Goal: Information Seeking & Learning: Learn about a topic

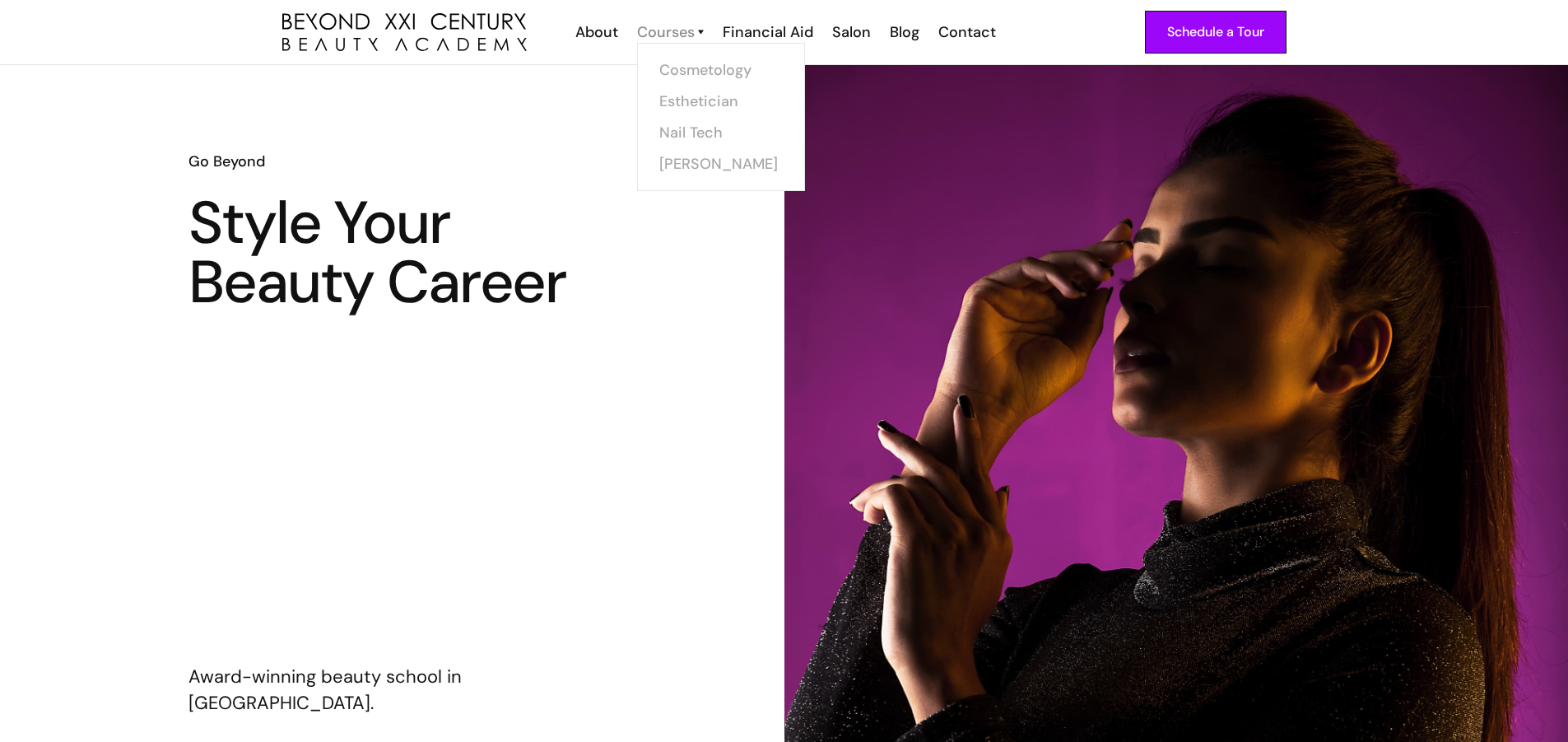
click at [669, 31] on div "Courses" at bounding box center [665, 32] width 58 height 22
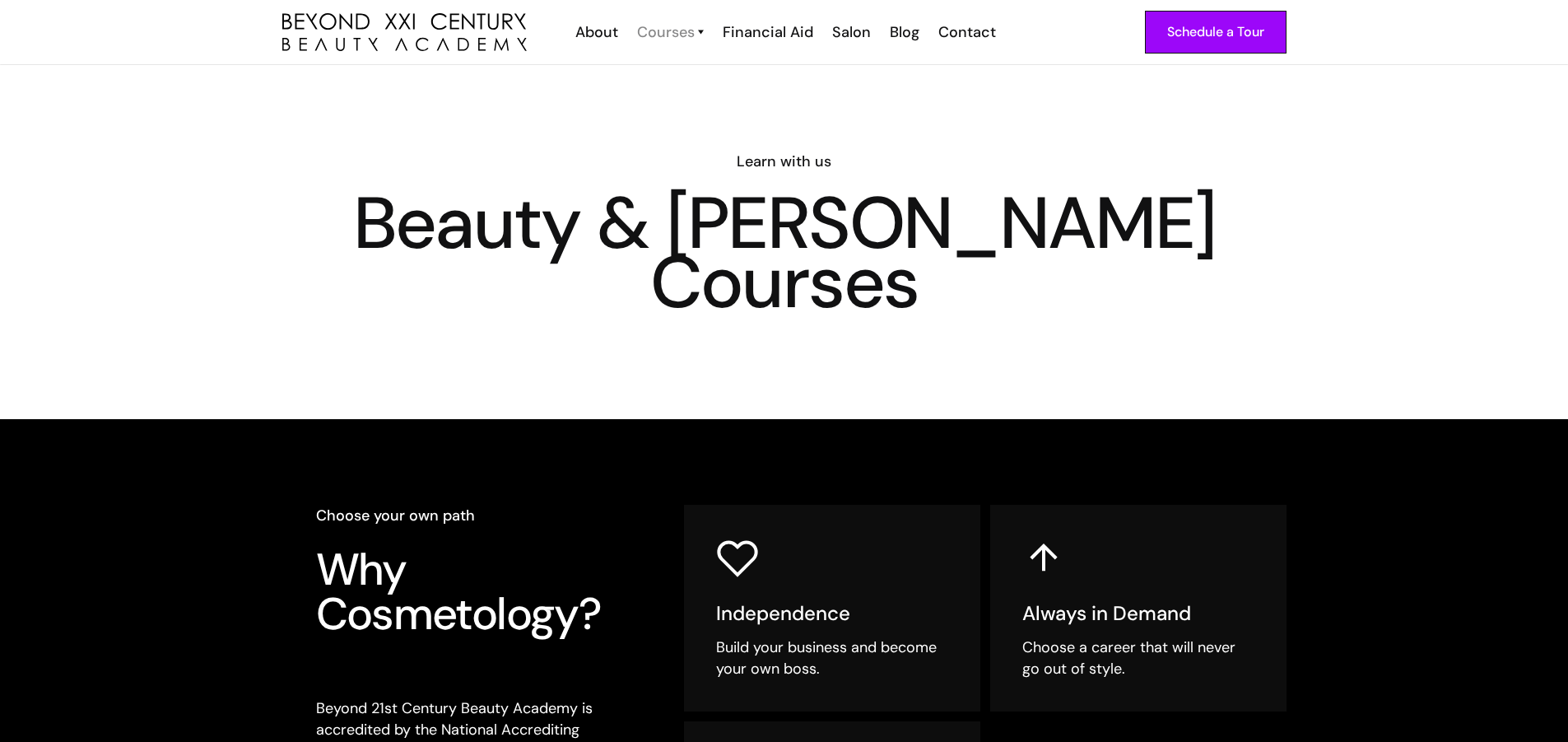
click at [673, 37] on div "Courses" at bounding box center [665, 32] width 58 height 22
click at [694, 66] on link "Cosmetology" at bounding box center [725, 70] width 123 height 31
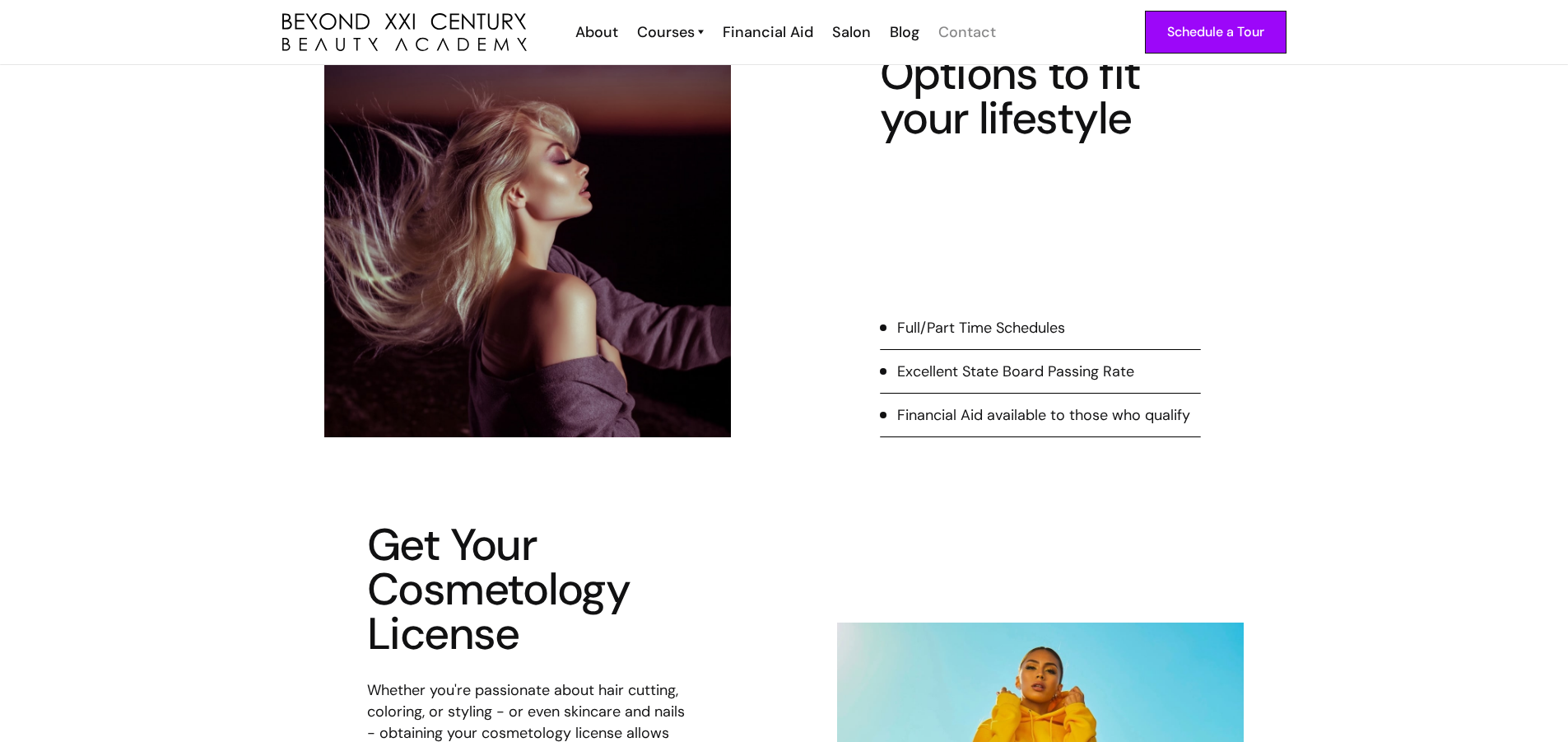
scroll to position [164, 0]
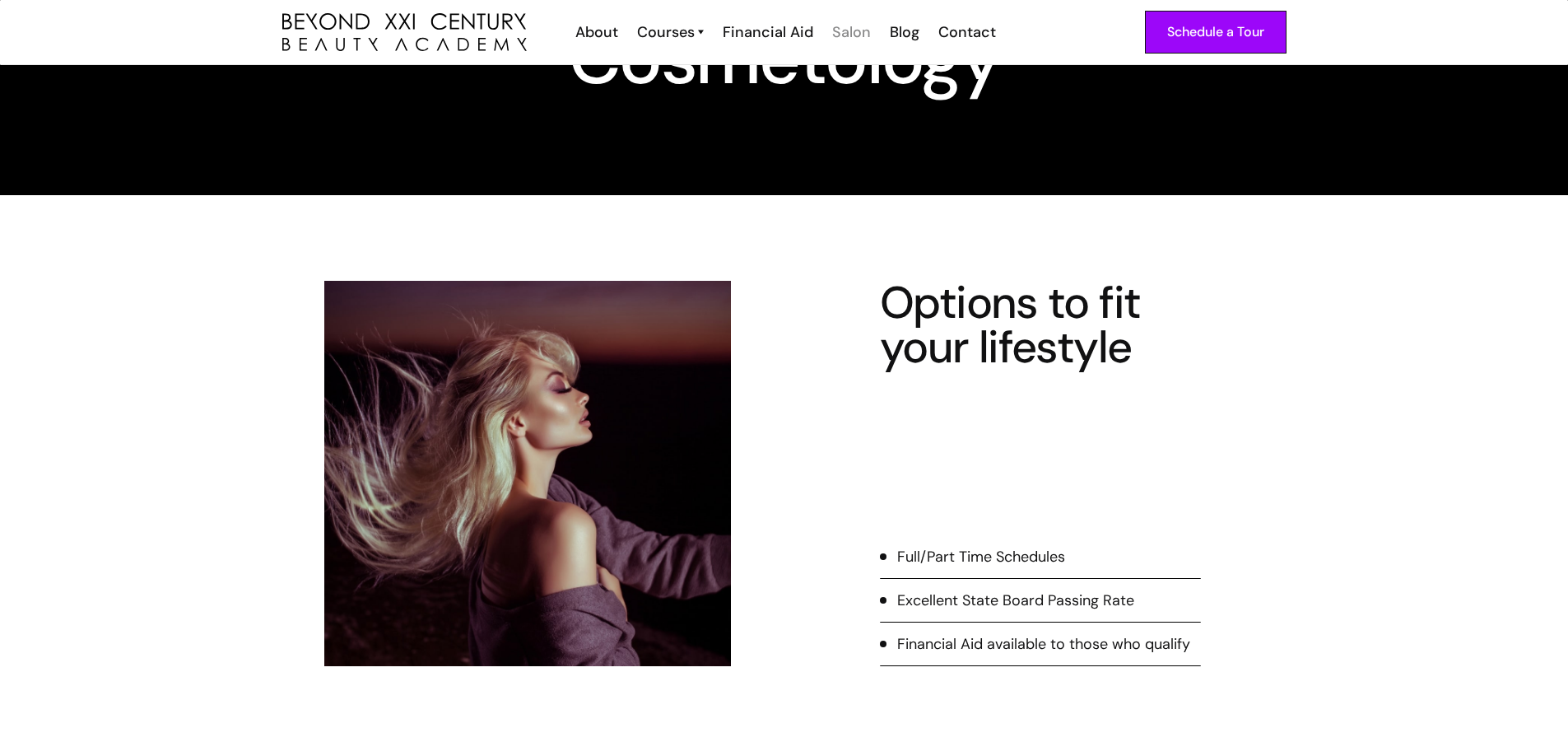
click at [842, 35] on div "Salon" at bounding box center [851, 32] width 38 height 22
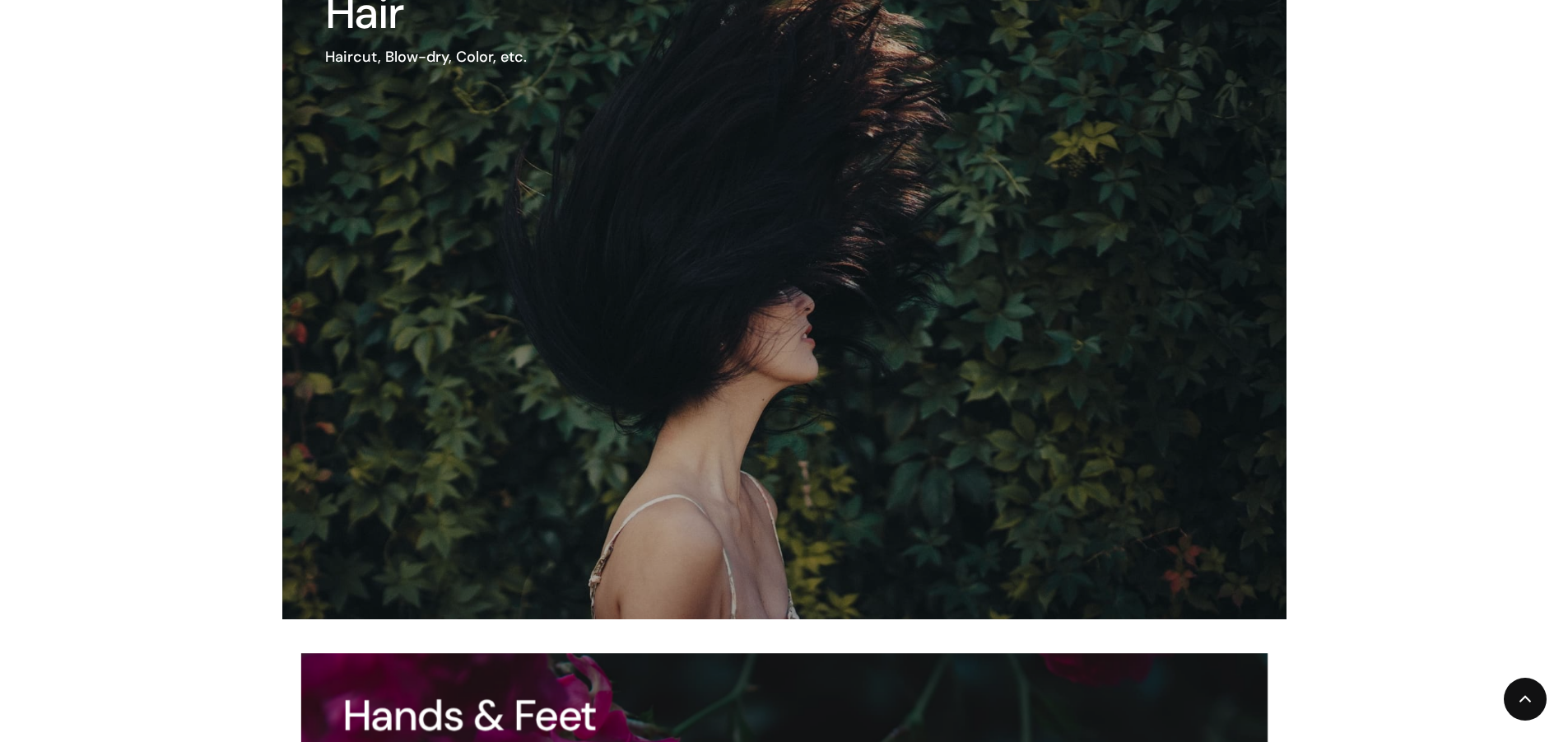
scroll to position [1893, 0]
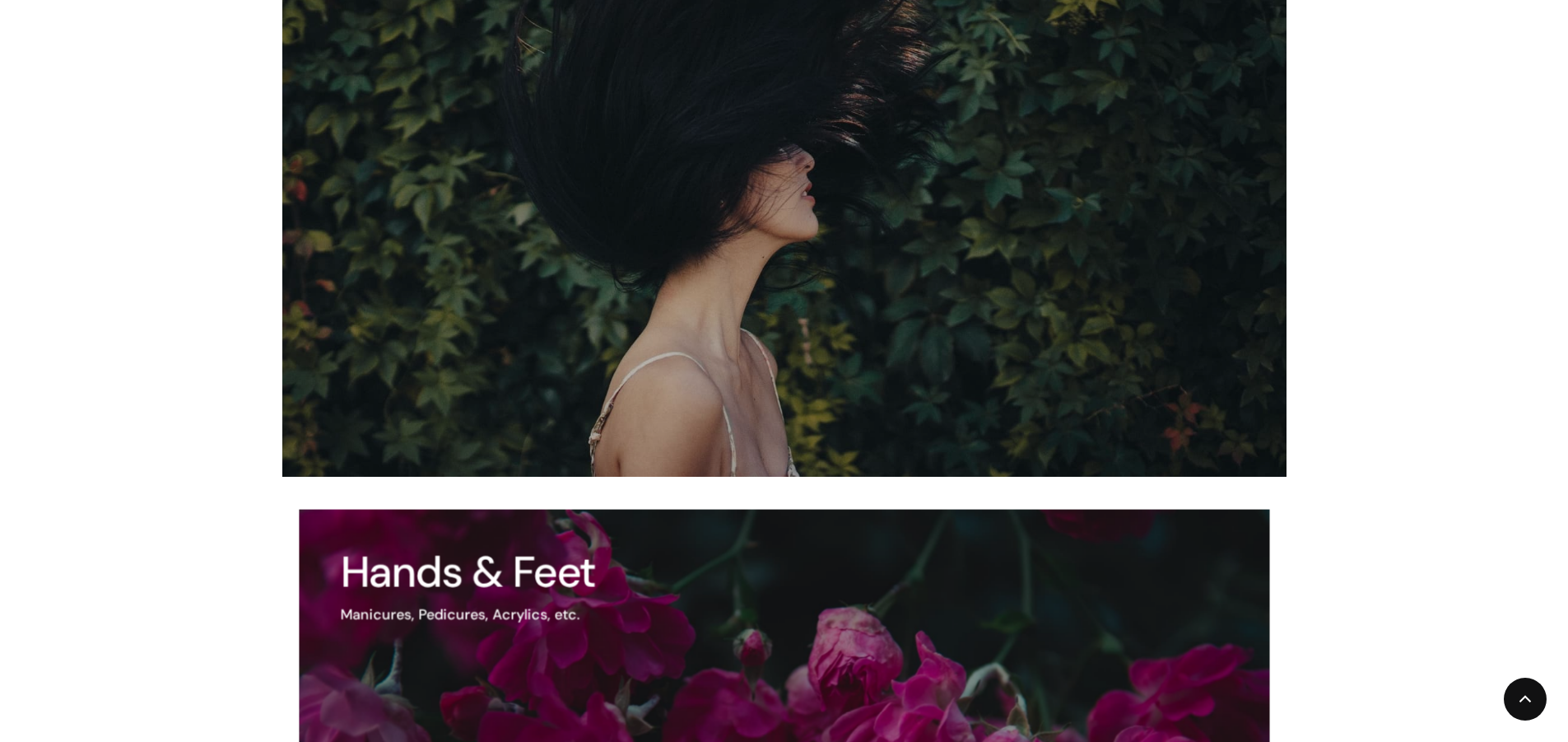
click at [984, 216] on img at bounding box center [725, 141] width 1205 height 805
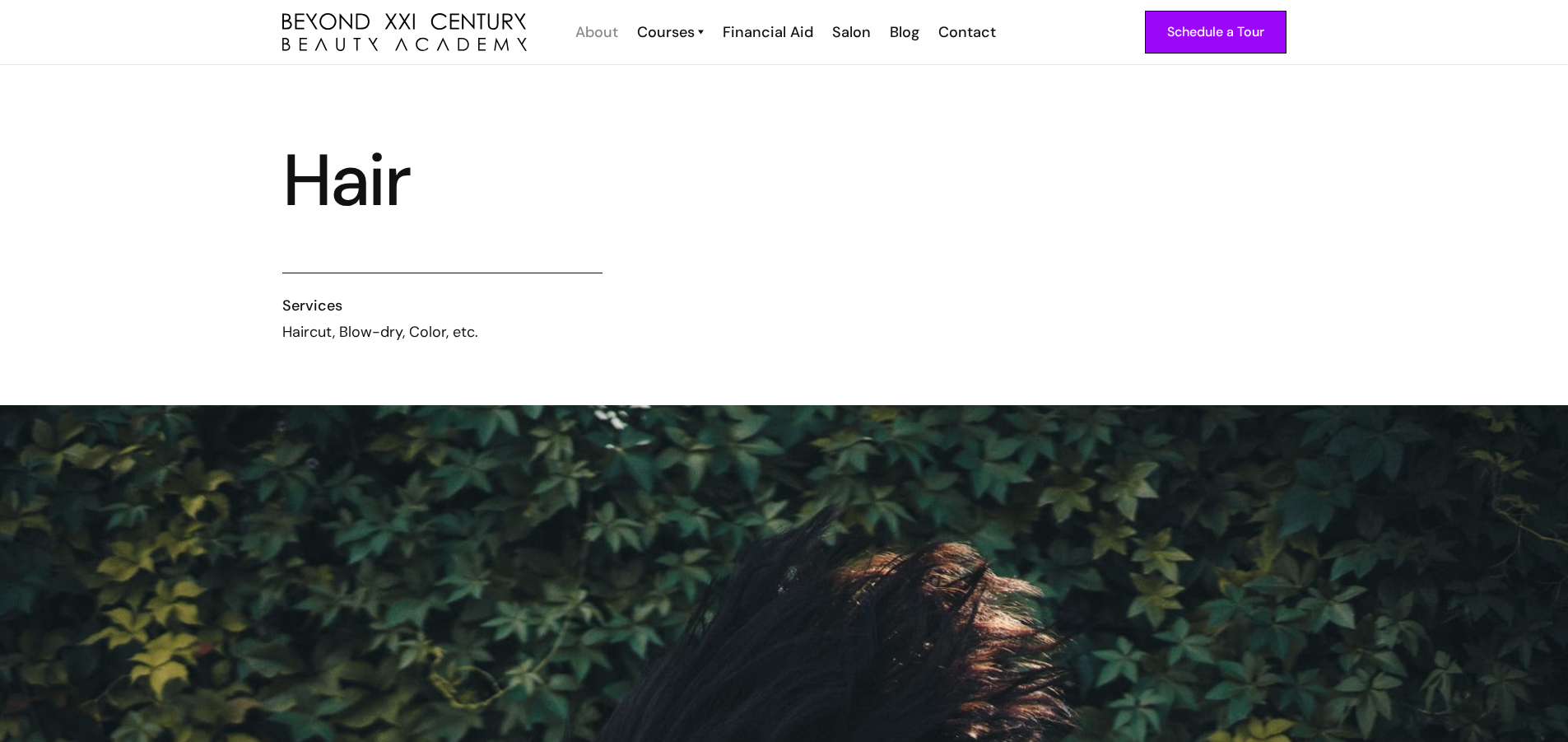
click at [585, 32] on div "About" at bounding box center [596, 32] width 42 height 22
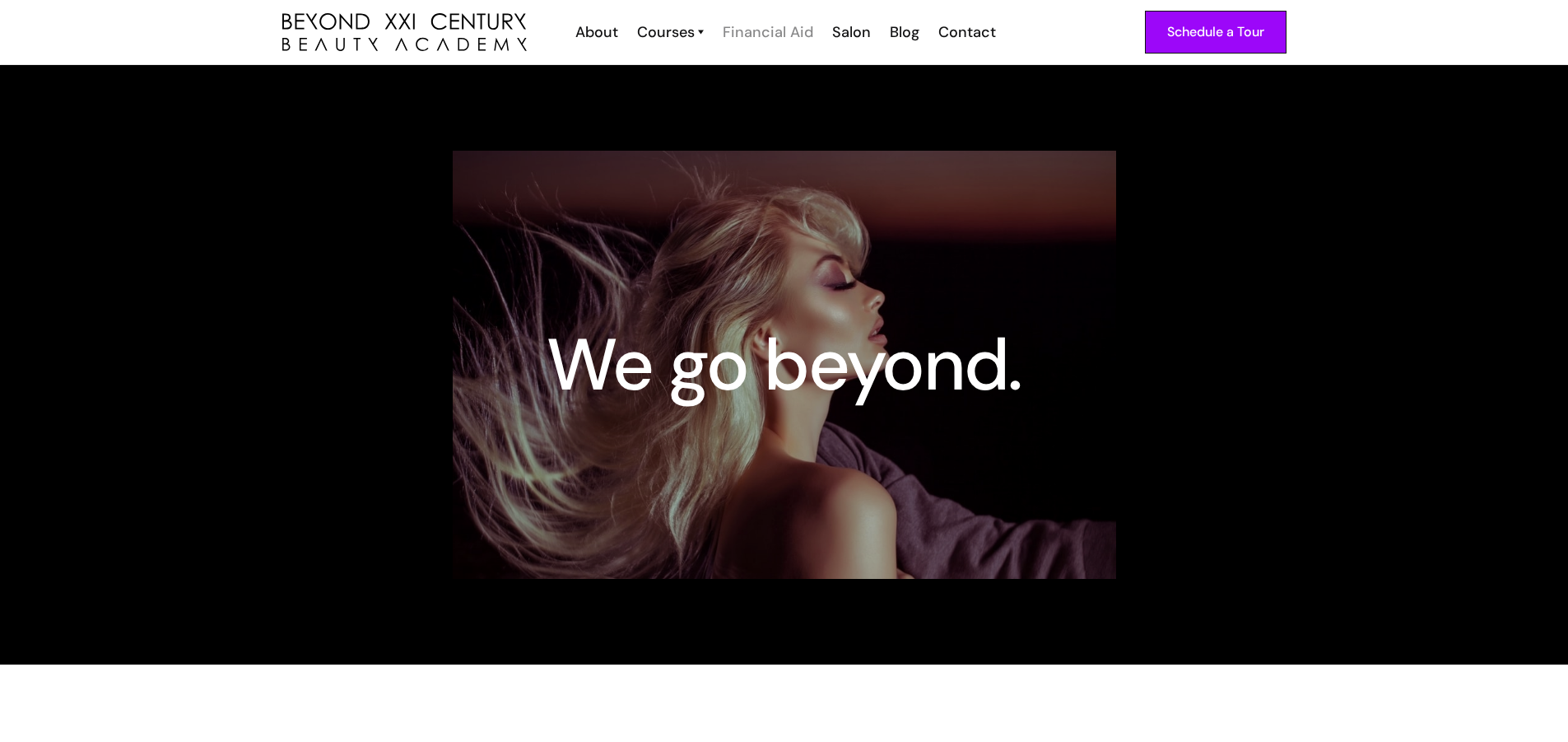
click at [794, 23] on div "Financial Aid" at bounding box center [767, 32] width 90 height 22
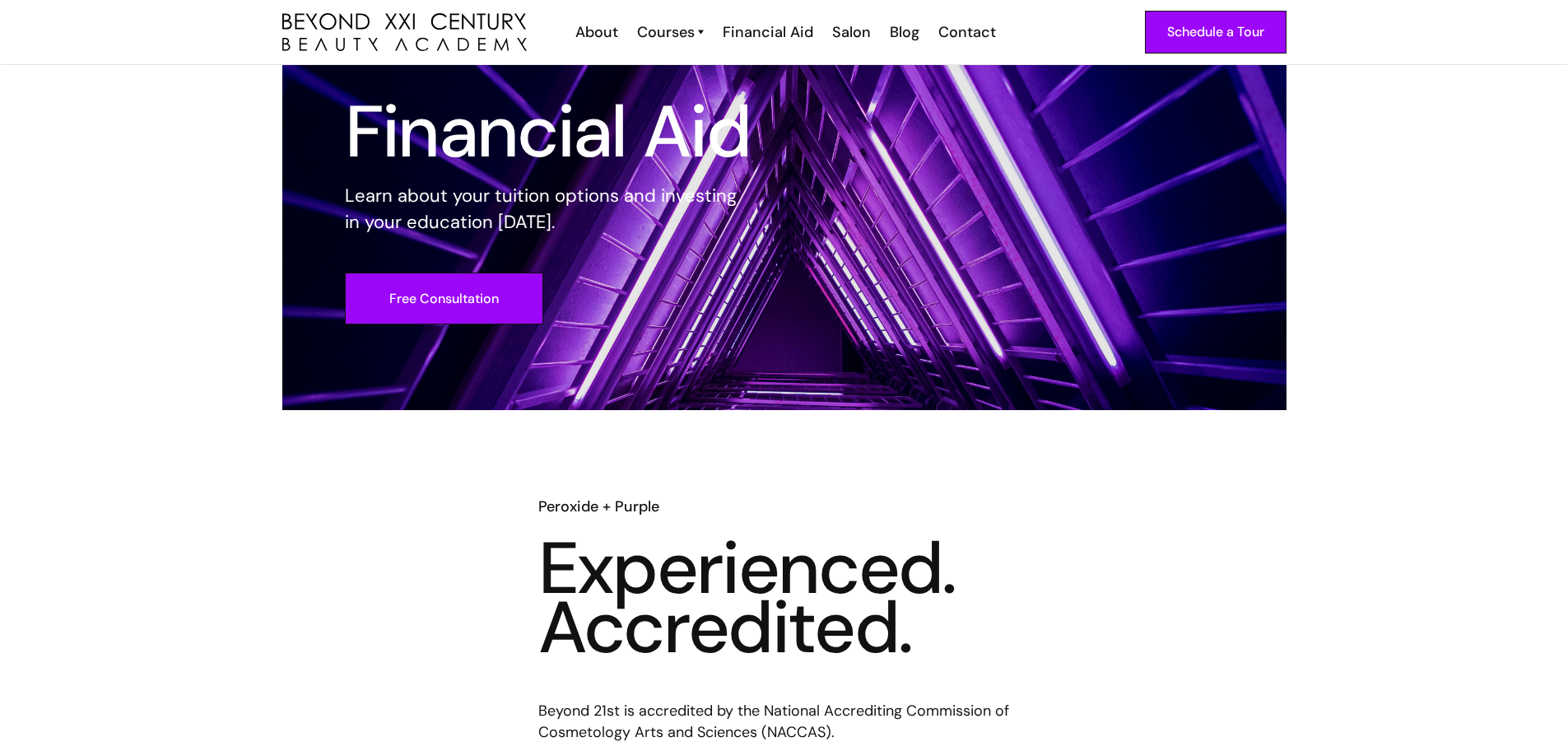
scroll to position [330, 0]
